Goal: Manage account settings

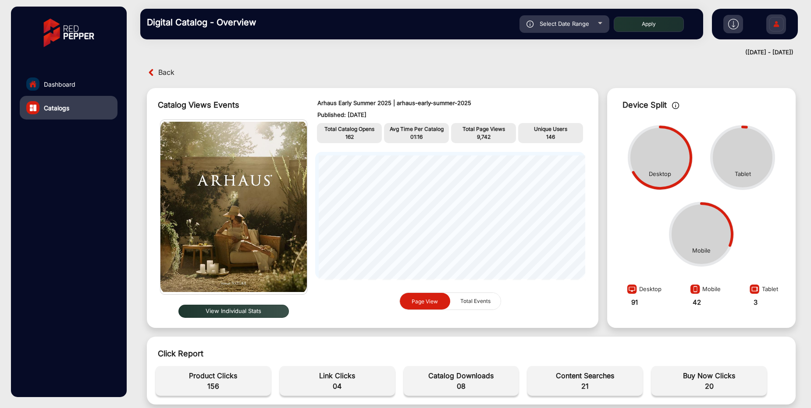
click at [776, 28] on img at bounding box center [776, 25] width 18 height 31
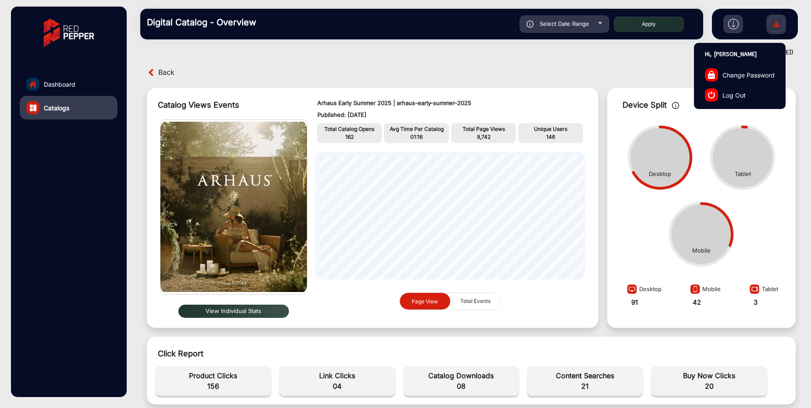
click at [740, 97] on span "Log Out" at bounding box center [733, 94] width 23 height 9
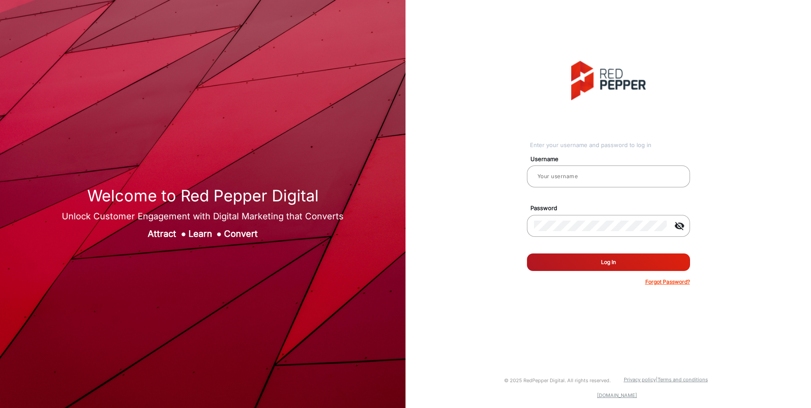
type input "[PERSON_NAME]"
click at [609, 262] on button "Log In" at bounding box center [608, 263] width 163 height 18
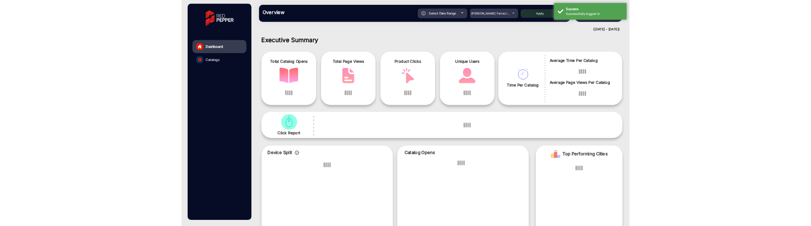
scroll to position [7, 0]
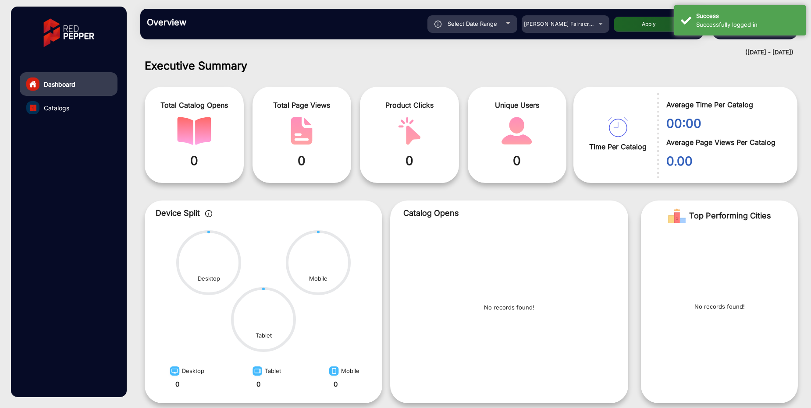
click at [479, 25] on span "Select Date Range" at bounding box center [472, 23] width 50 height 7
type input "[DATE]"
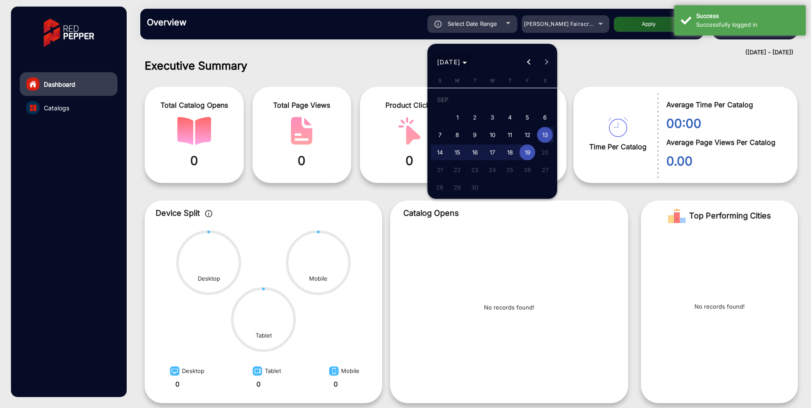
click at [467, 66] on span "[DATE]" at bounding box center [452, 61] width 30 height 9
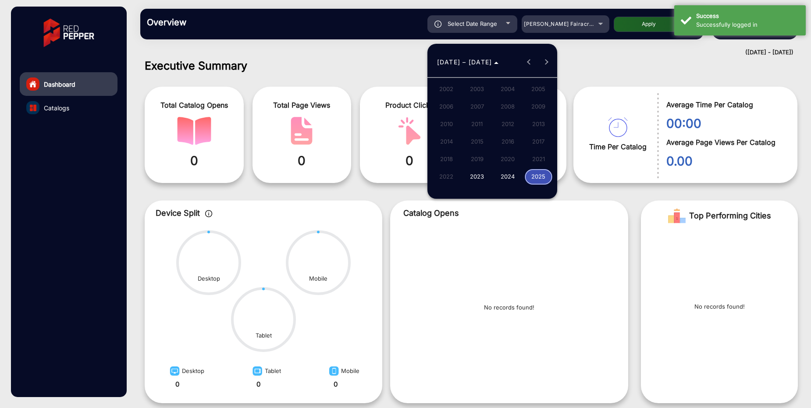
click at [380, 35] on div at bounding box center [405, 204] width 811 height 408
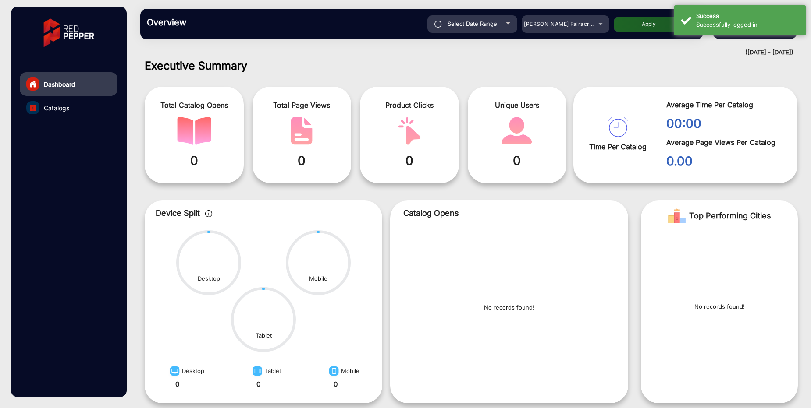
click at [445, 23] on div "Select Date Range" at bounding box center [472, 24] width 90 height 18
type input "[DATE]"
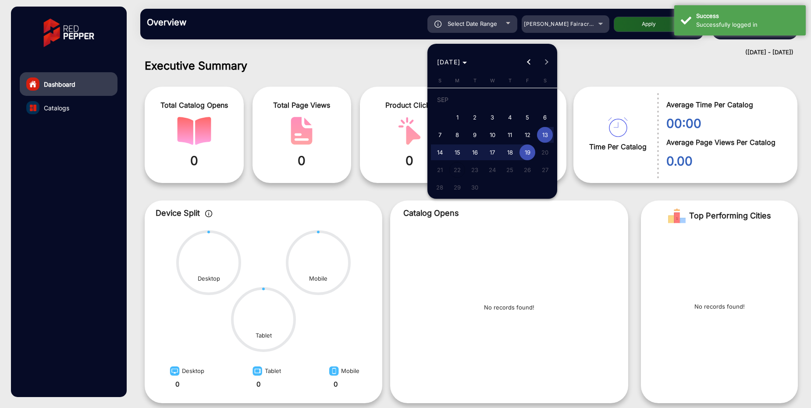
click at [416, 36] on div at bounding box center [405, 204] width 811 height 408
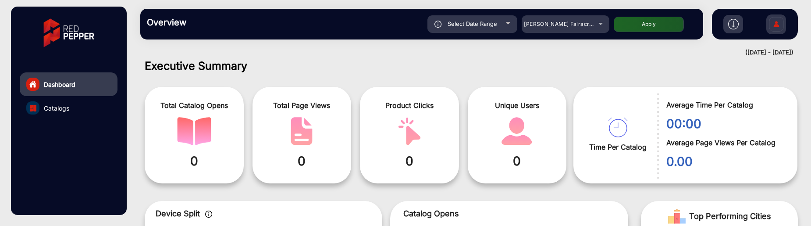
click at [484, 25] on span "Select Date Range" at bounding box center [472, 23] width 50 height 7
type input "[DATE]"
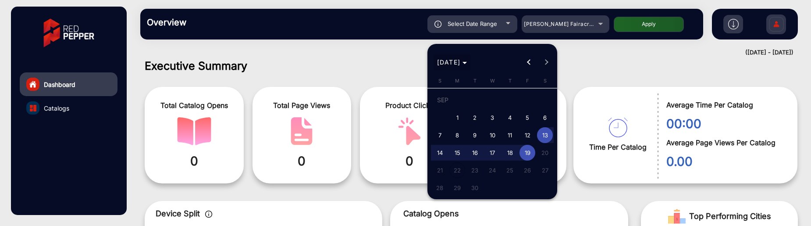
click at [460, 63] on span "[DATE]" at bounding box center [449, 61] width 24 height 7
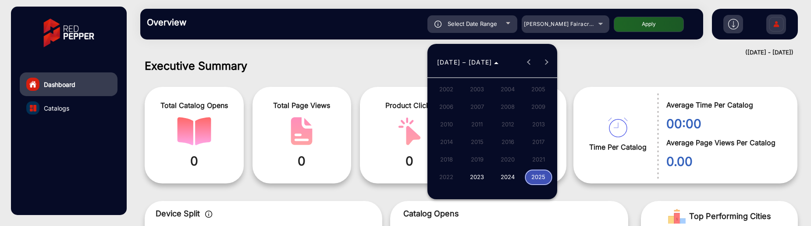
click at [477, 185] on button "2023" at bounding box center [476, 177] width 31 height 18
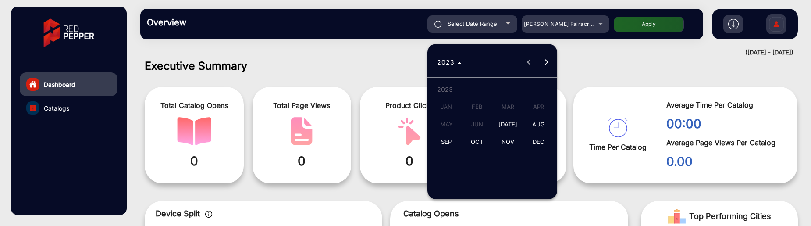
click at [616, 56] on div at bounding box center [405, 113] width 811 height 226
